Goal: Check status: Check status

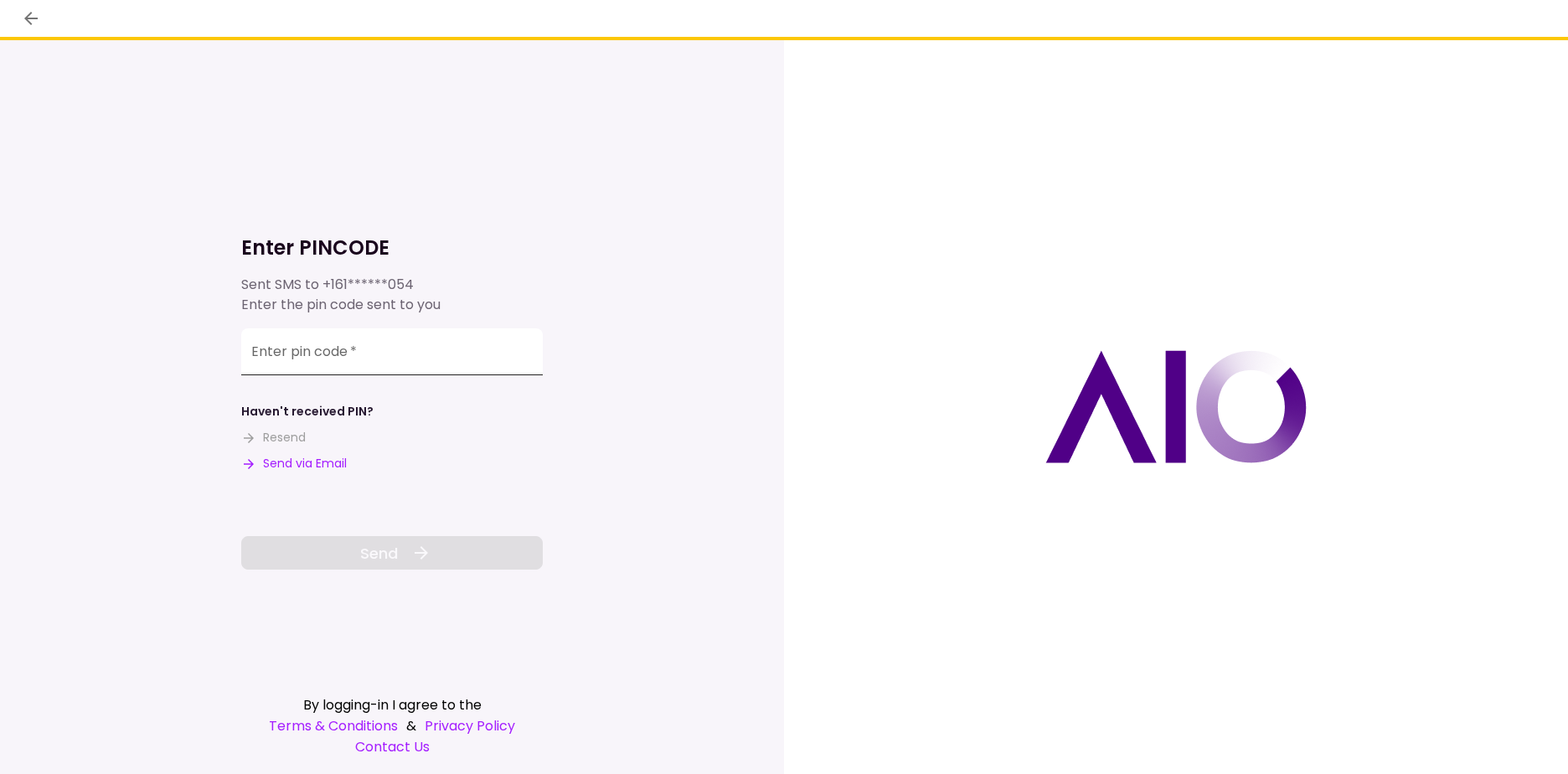
click at [347, 352] on input "Enter pin code   *" at bounding box center [392, 352] width 301 height 47
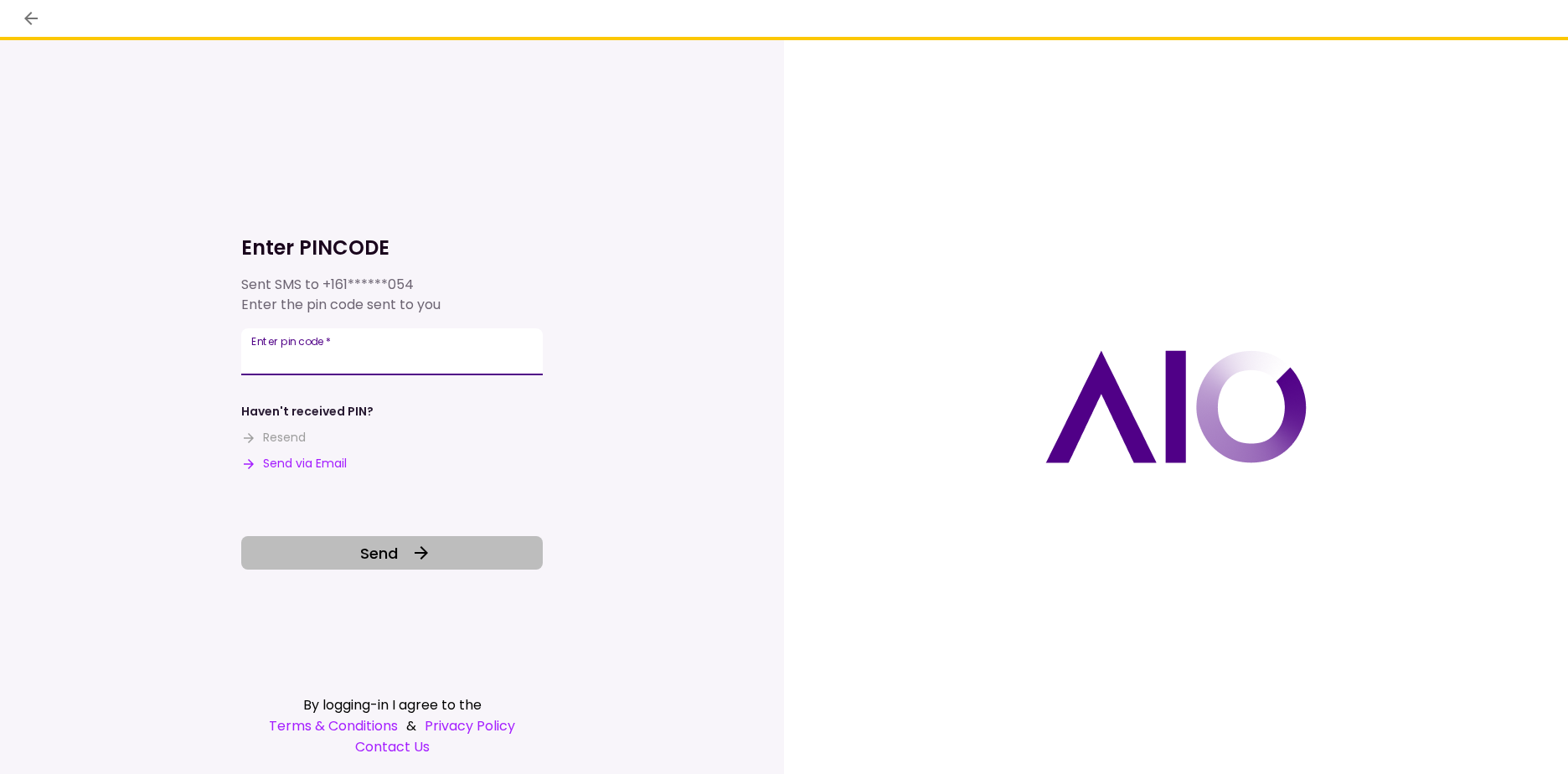
type input "******"
click at [416, 559] on icon at bounding box center [421, 553] width 20 height 20
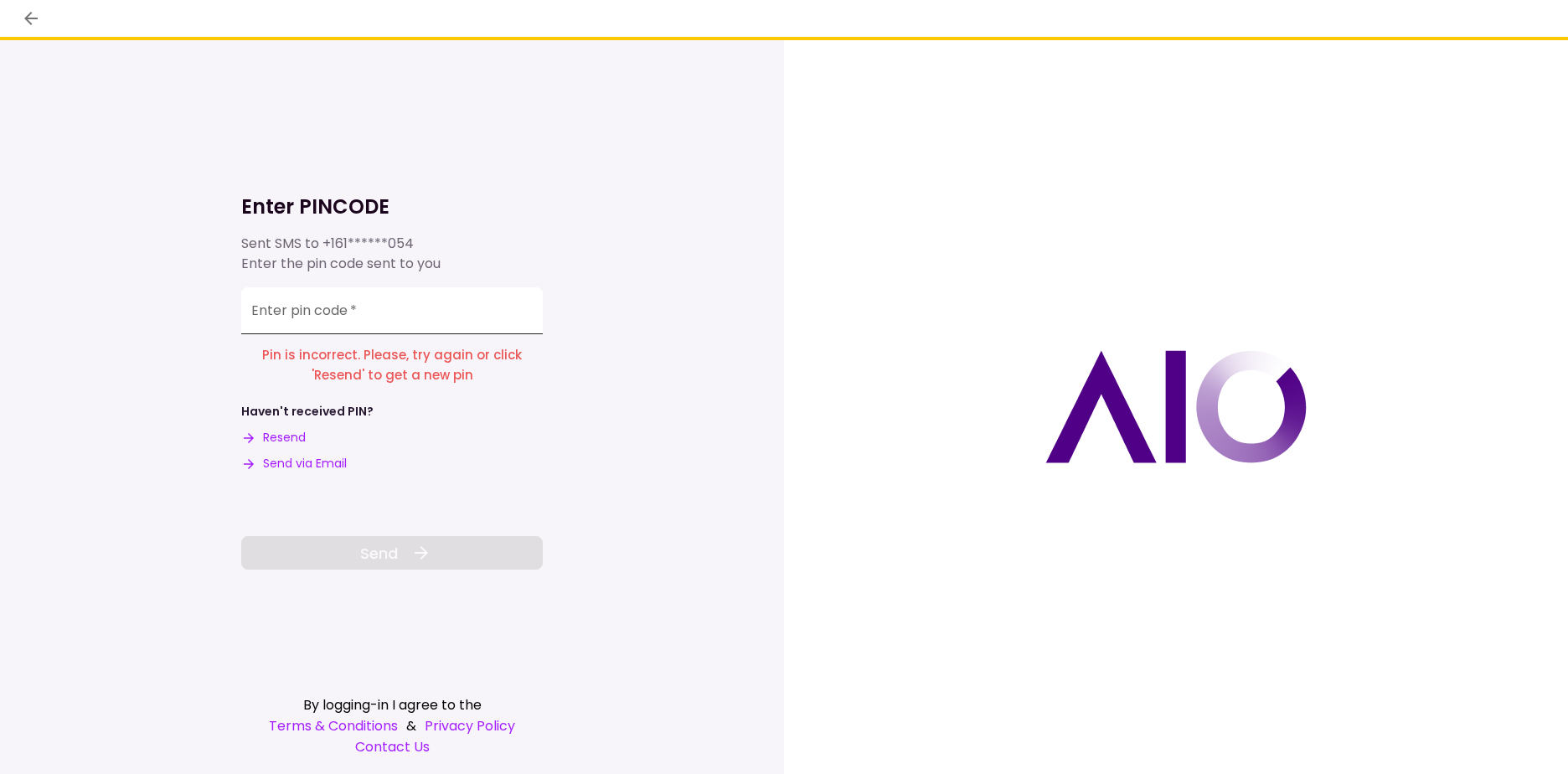
click at [403, 311] on input "Enter pin code   *" at bounding box center [392, 310] width 301 height 47
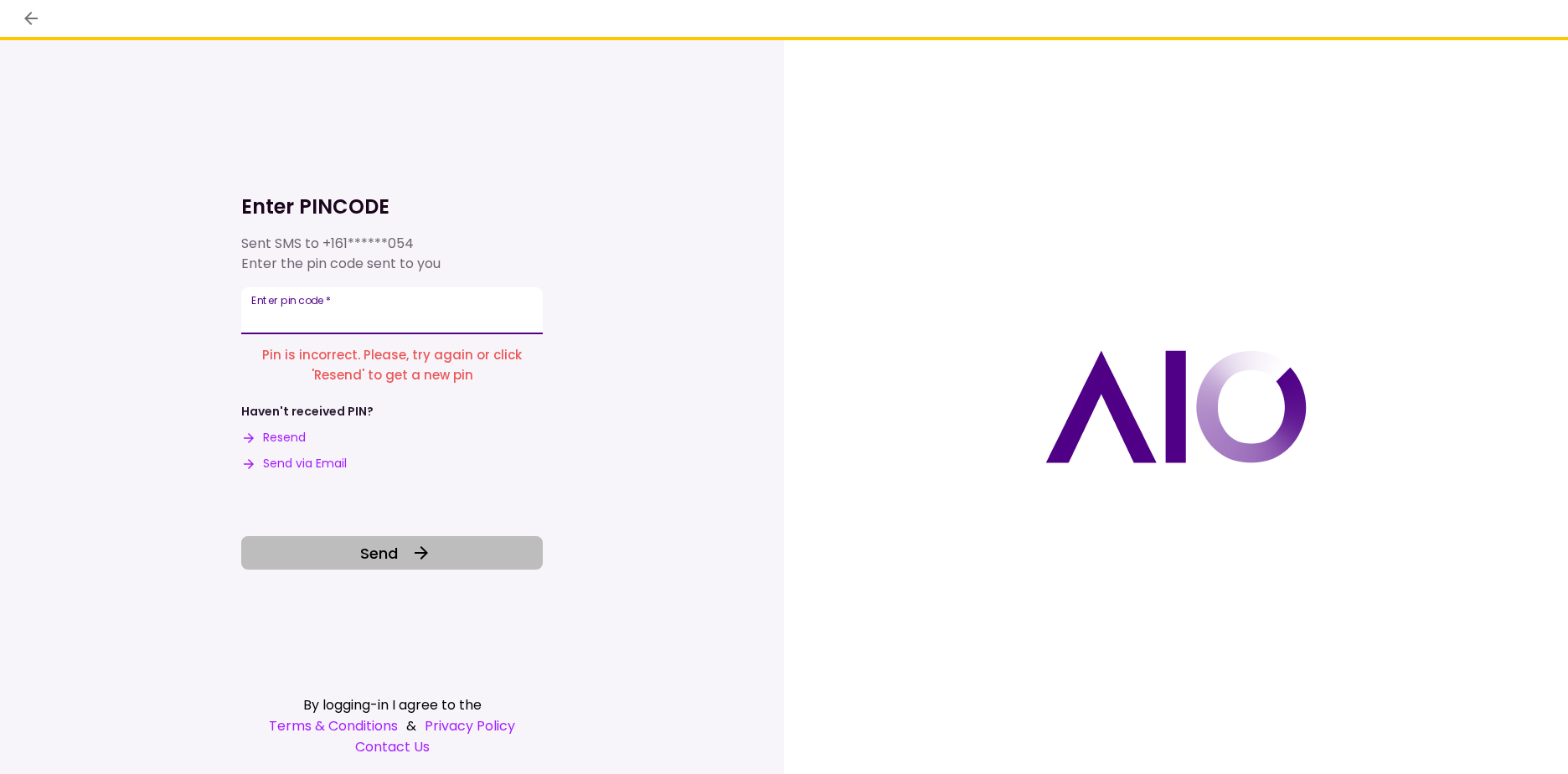
type input "******"
click at [414, 550] on icon at bounding box center [421, 553] width 20 height 20
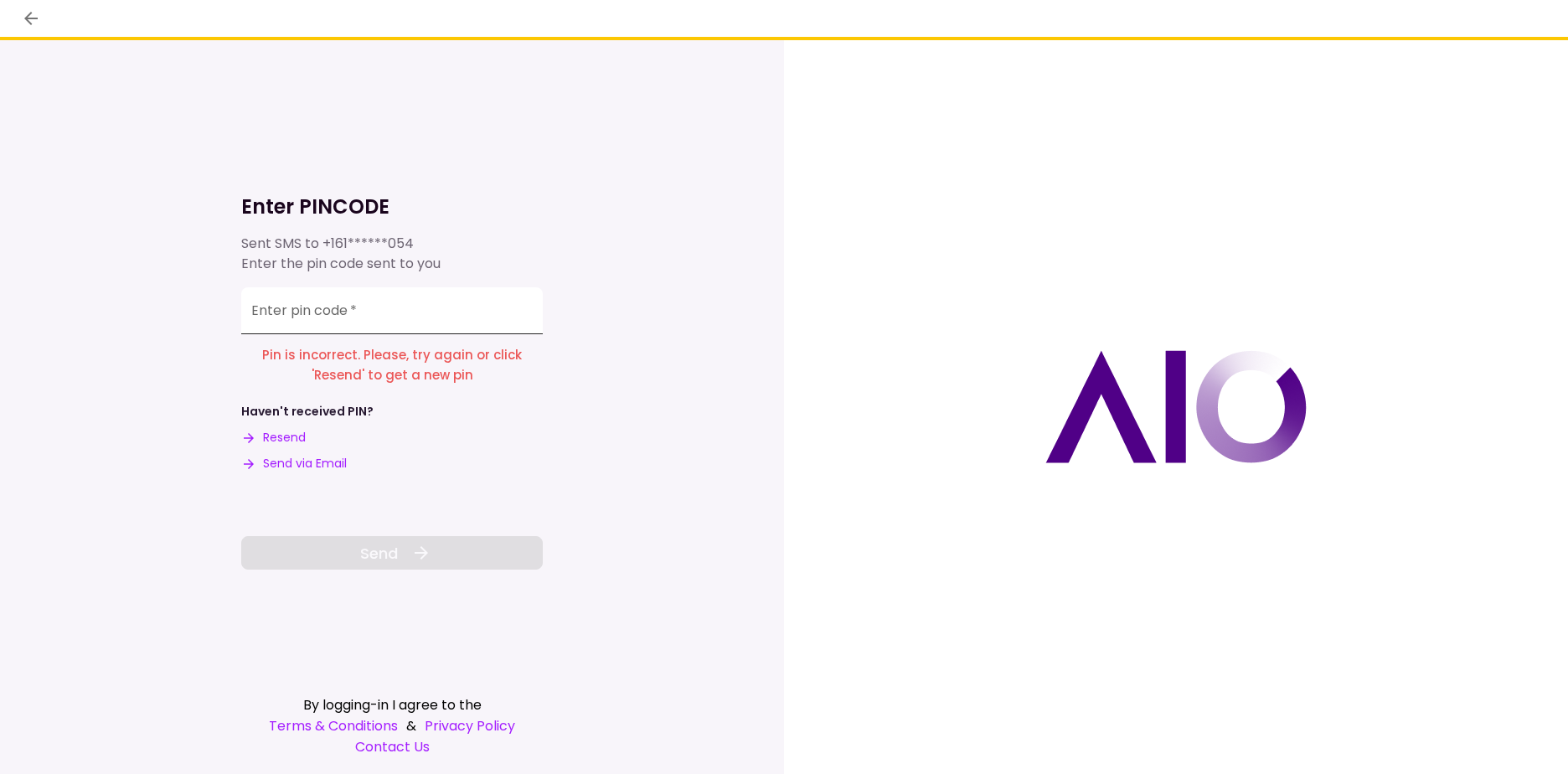
click at [372, 329] on input "Enter pin code   *" at bounding box center [392, 310] width 301 height 47
click at [426, 300] on input "Enter pin code   *" at bounding box center [392, 310] width 301 height 47
click at [291, 433] on button "Resend" at bounding box center [273, 438] width 65 height 18
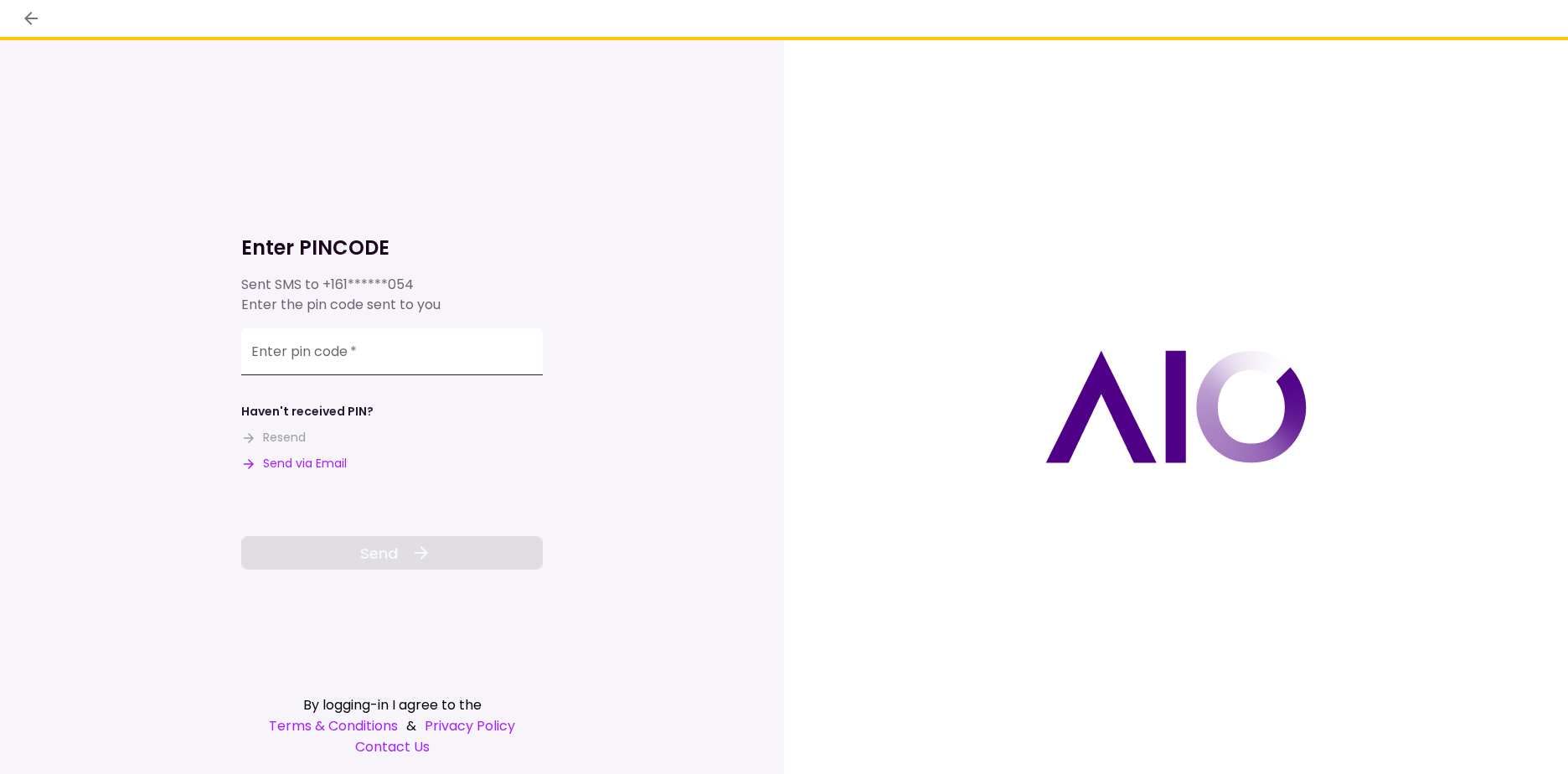
click at [341, 359] on input "Enter pin code   *" at bounding box center [392, 352] width 301 height 47
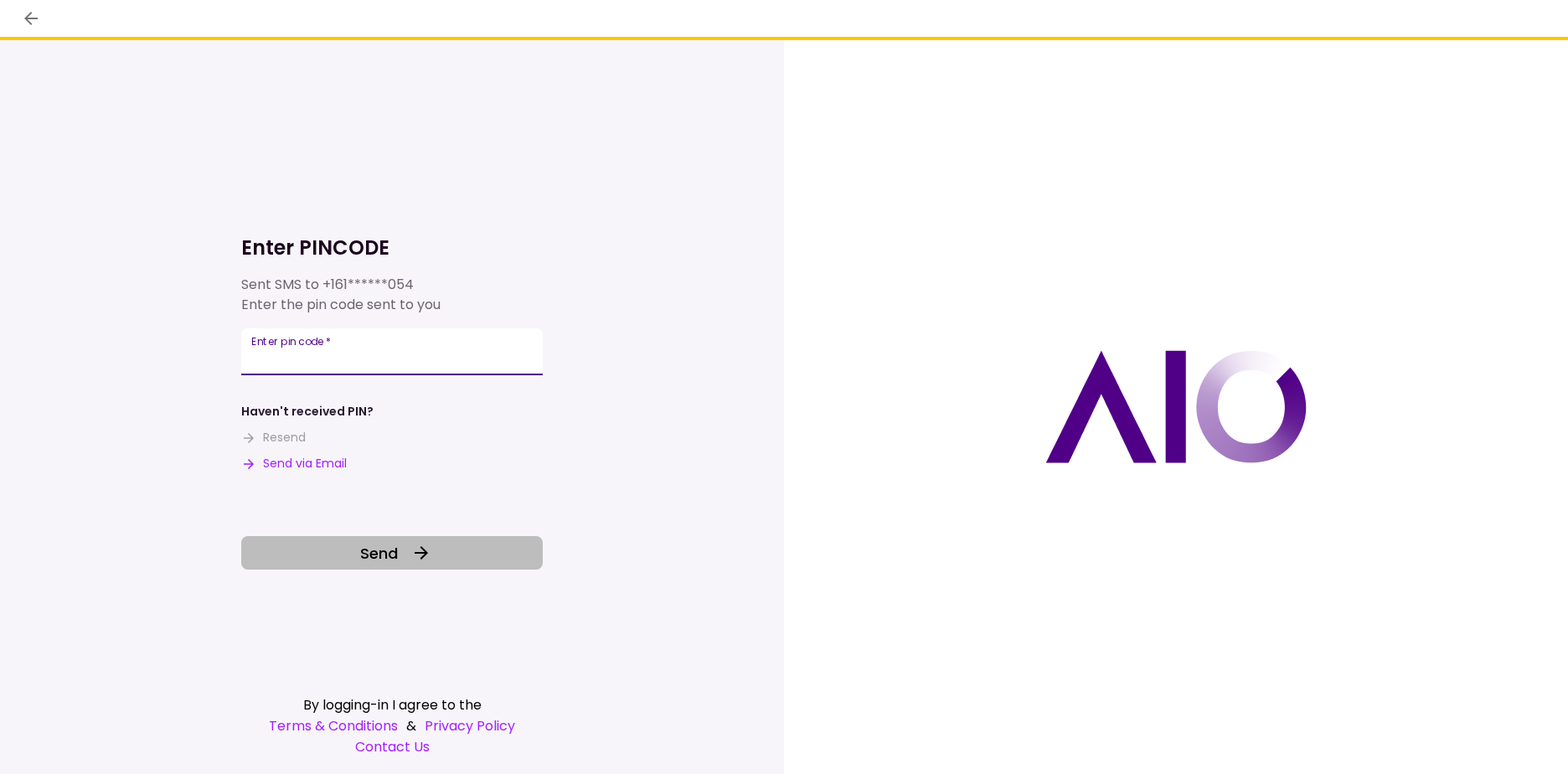
type input "******"
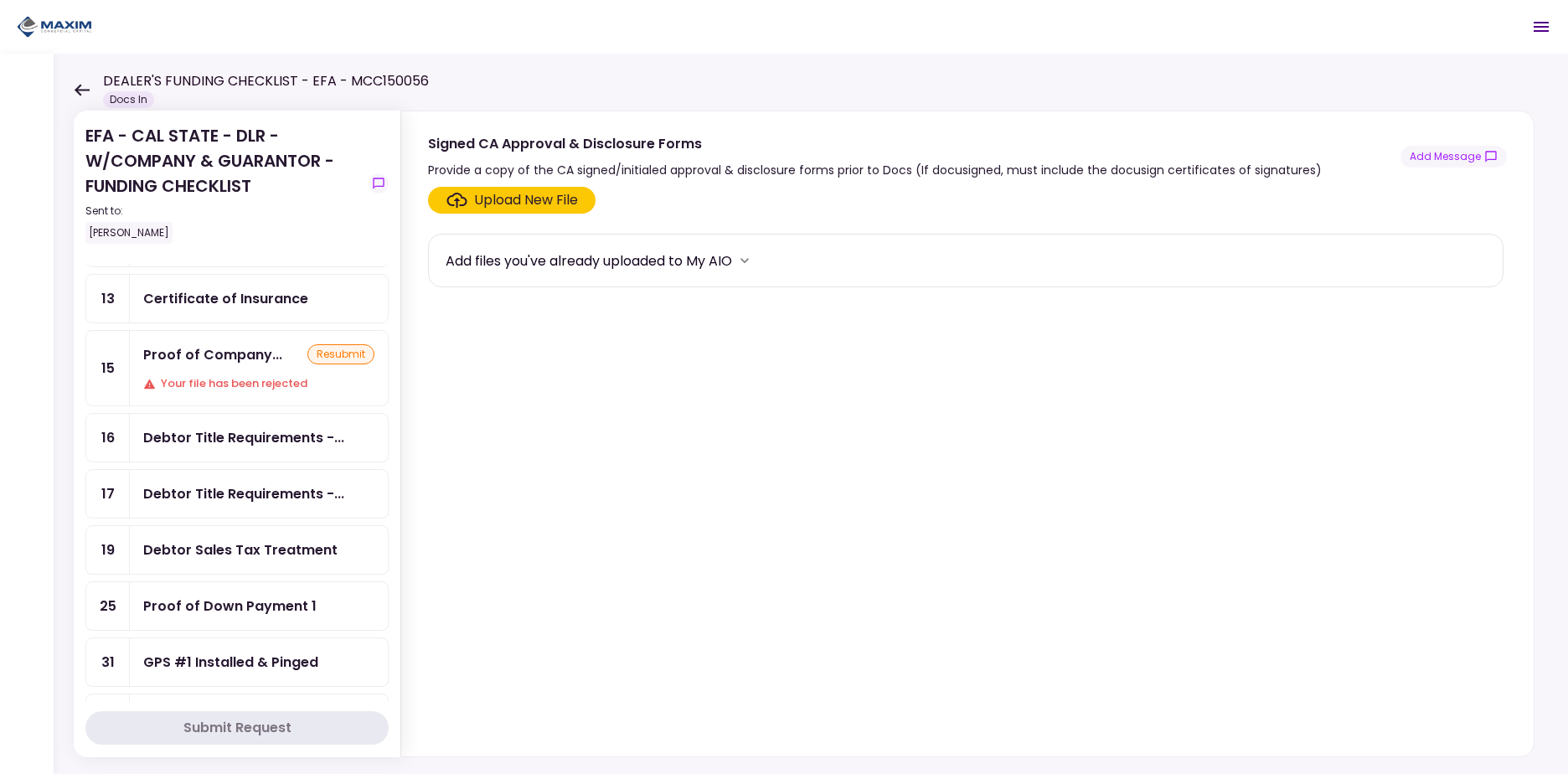
scroll to position [364, 0]
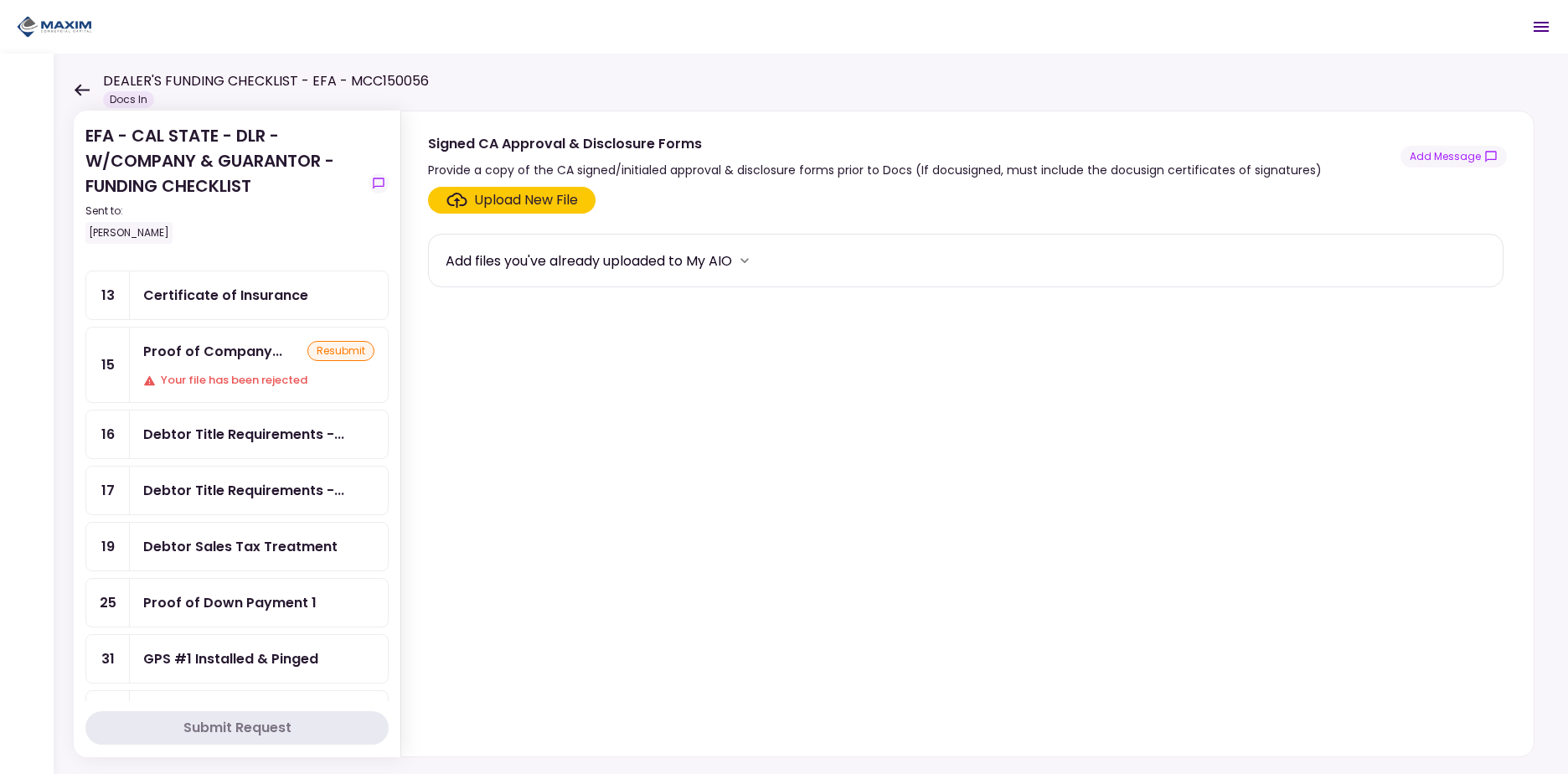
click at [238, 354] on div "Proof of Company..." at bounding box center [212, 351] width 139 height 21
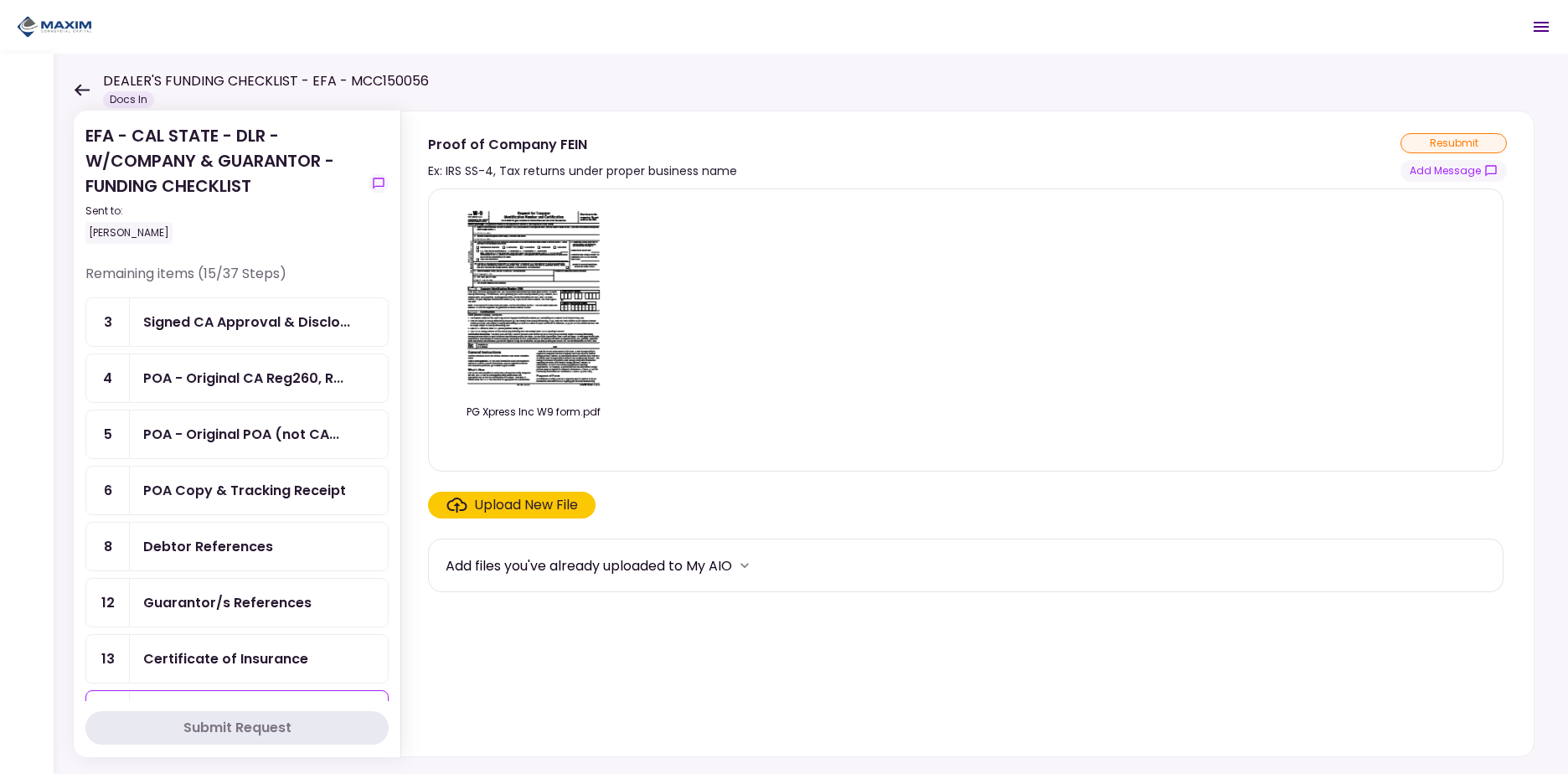
click at [255, 319] on div "Signed CA Approval & Disclo..." at bounding box center [246, 322] width 207 height 21
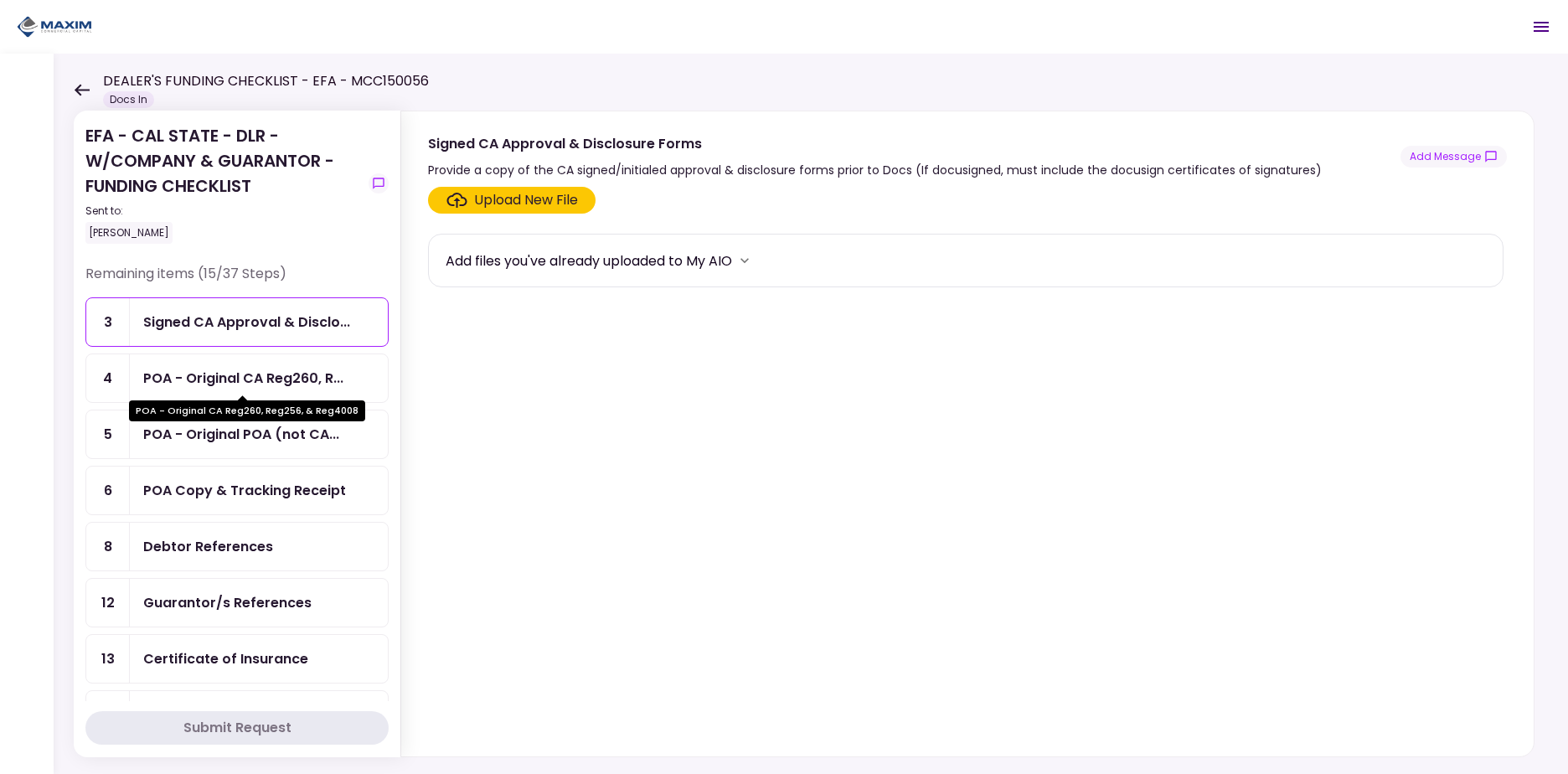
click at [233, 387] on div "POA - Original CA Reg260, R..." at bounding box center [243, 378] width 200 height 21
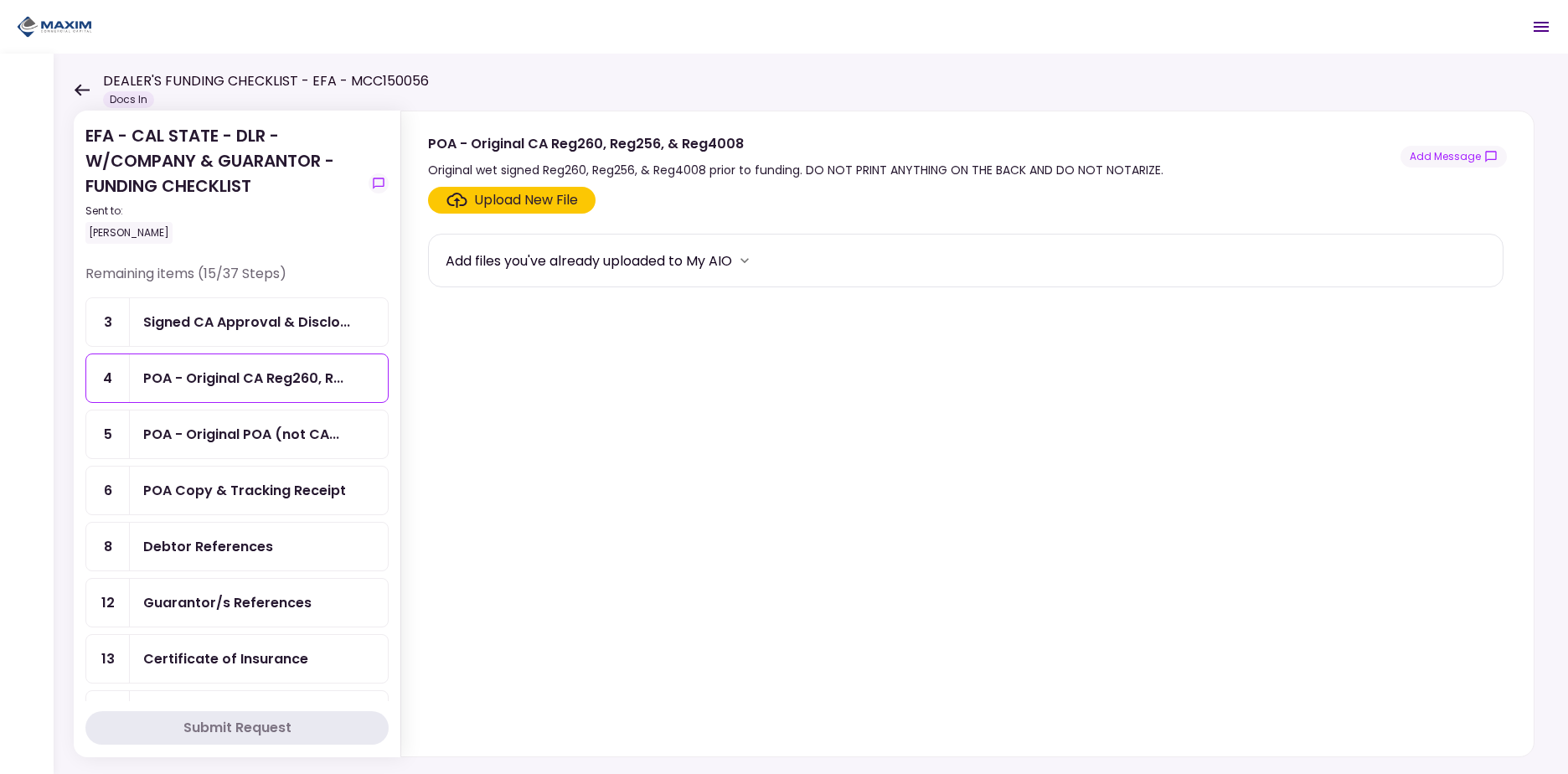
click at [226, 500] on div "POA Copy & Tracking Receipt" at bounding box center [244, 490] width 203 height 21
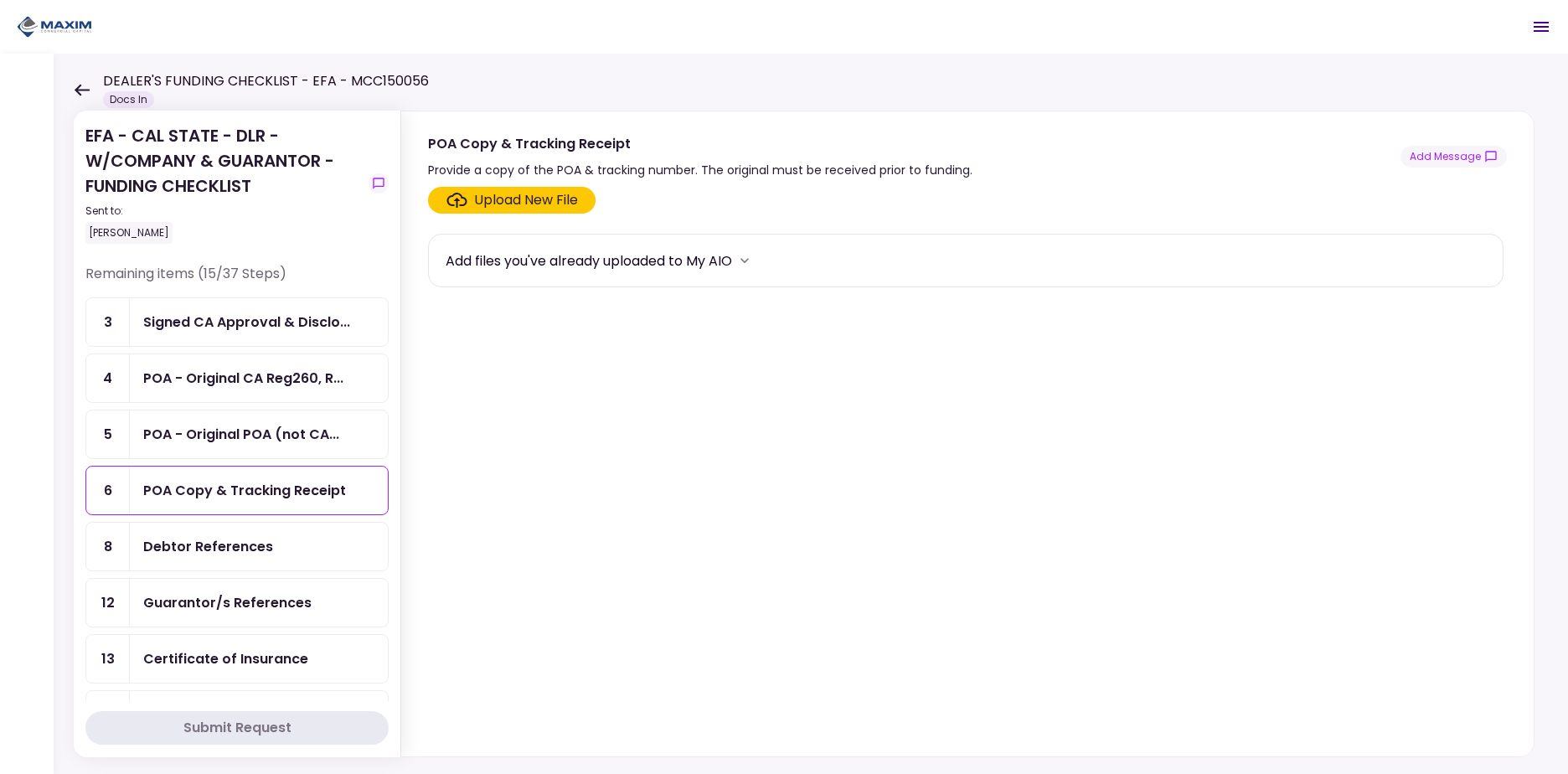
click at [226, 537] on div "Debtor References" at bounding box center [208, 547] width 129 height 21
click at [229, 597] on div "Guarantor/s References" at bounding box center [227, 603] width 169 height 21
